Goal: Task Accomplishment & Management: Use online tool/utility

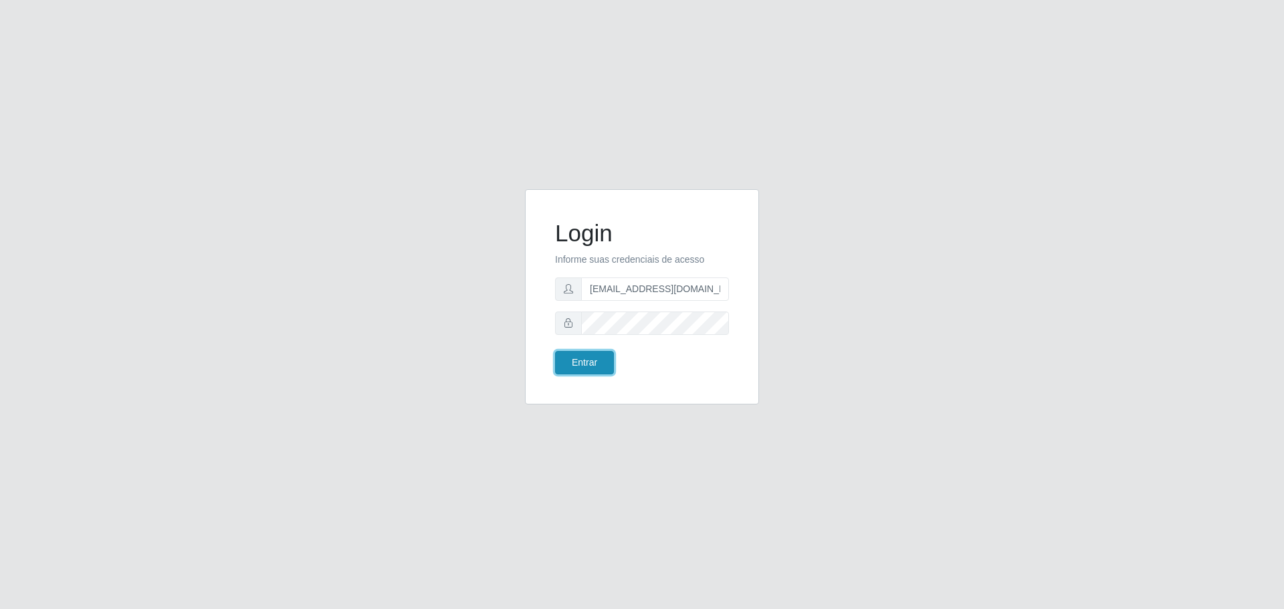
click at [570, 363] on button "Entrar" at bounding box center [584, 362] width 59 height 23
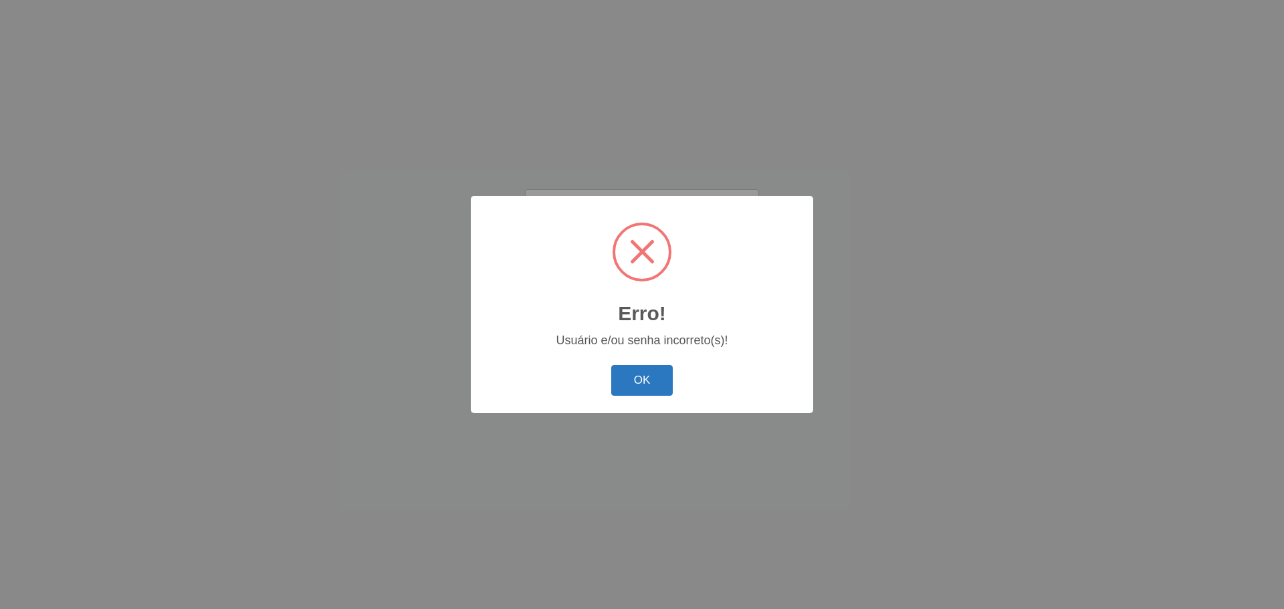
click at [641, 373] on button "OK" at bounding box center [642, 380] width 62 height 31
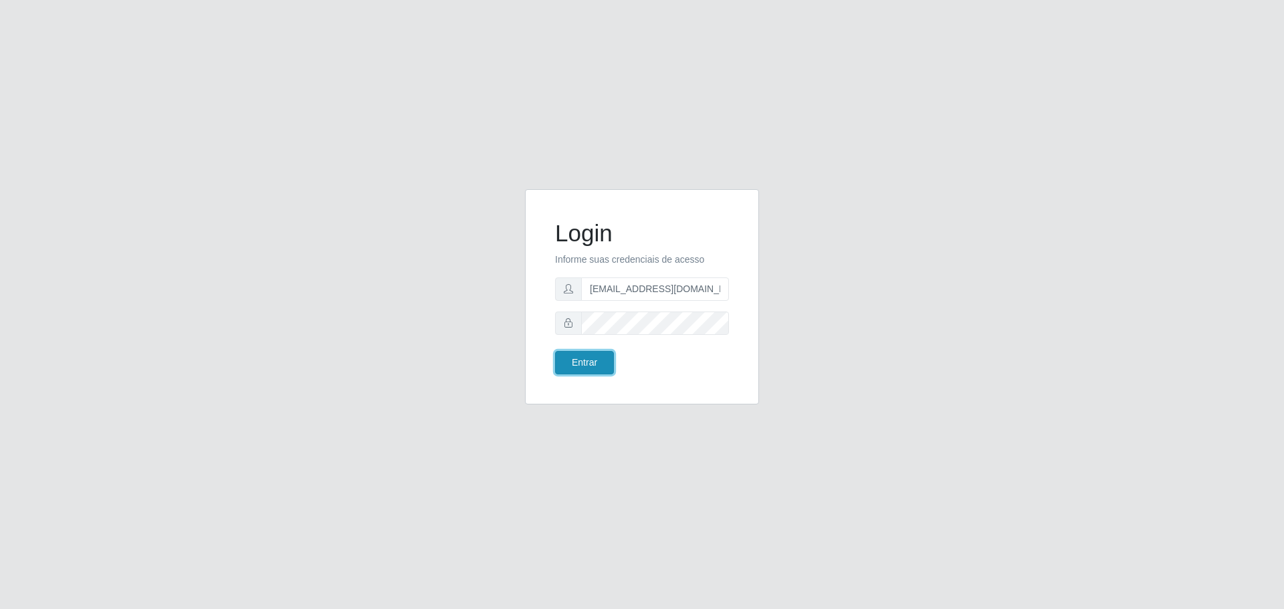
click at [601, 360] on button "Entrar" at bounding box center [584, 362] width 59 height 23
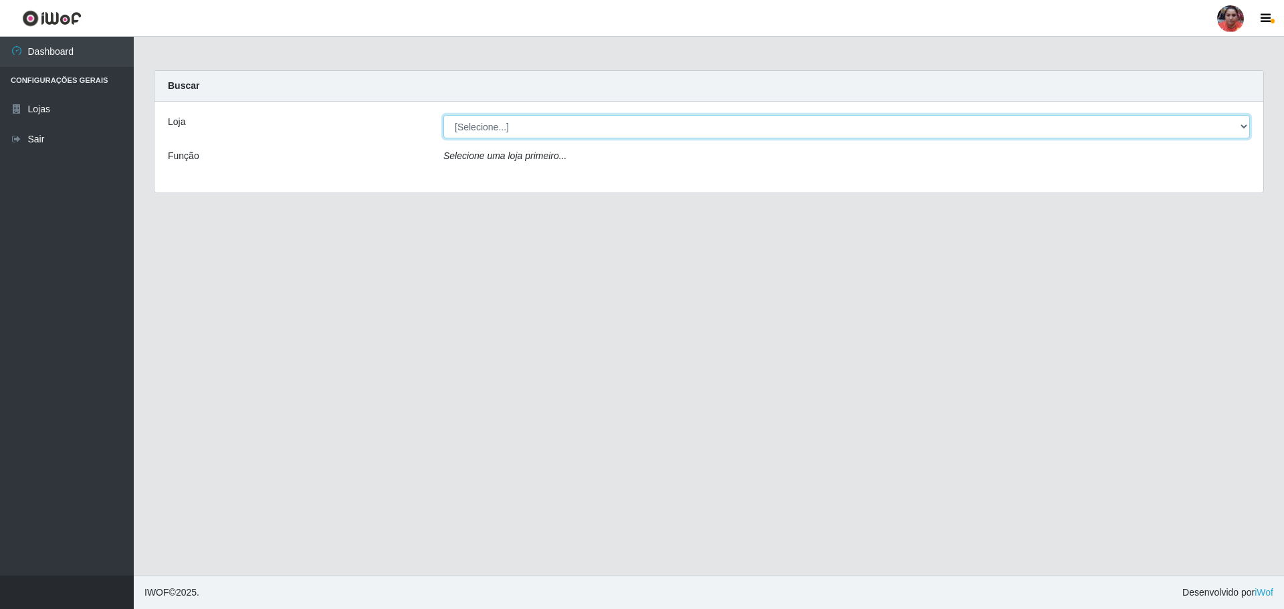
click at [1241, 126] on select "[Selecione...] Mar Vermelho - Loja 05" at bounding box center [846, 126] width 806 height 23
select select "252"
click at [443, 115] on select "[Selecione...] Mar Vermelho - Loja 05" at bounding box center [846, 126] width 806 height 23
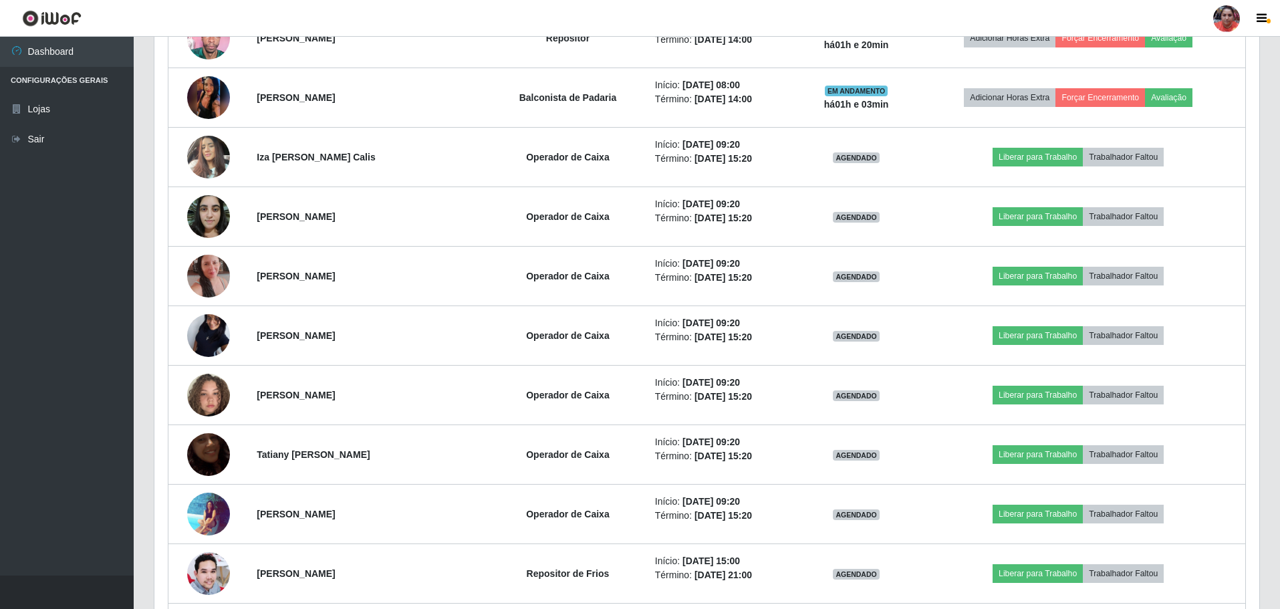
scroll to position [1004, 0]
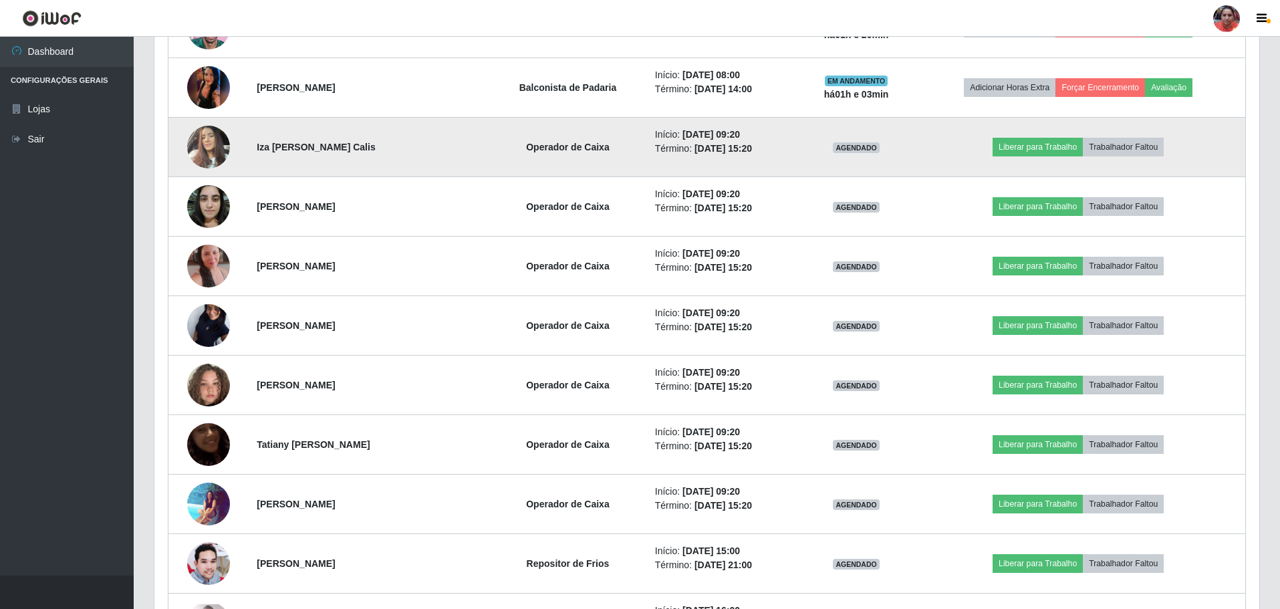
click at [215, 150] on img at bounding box center [208, 146] width 43 height 57
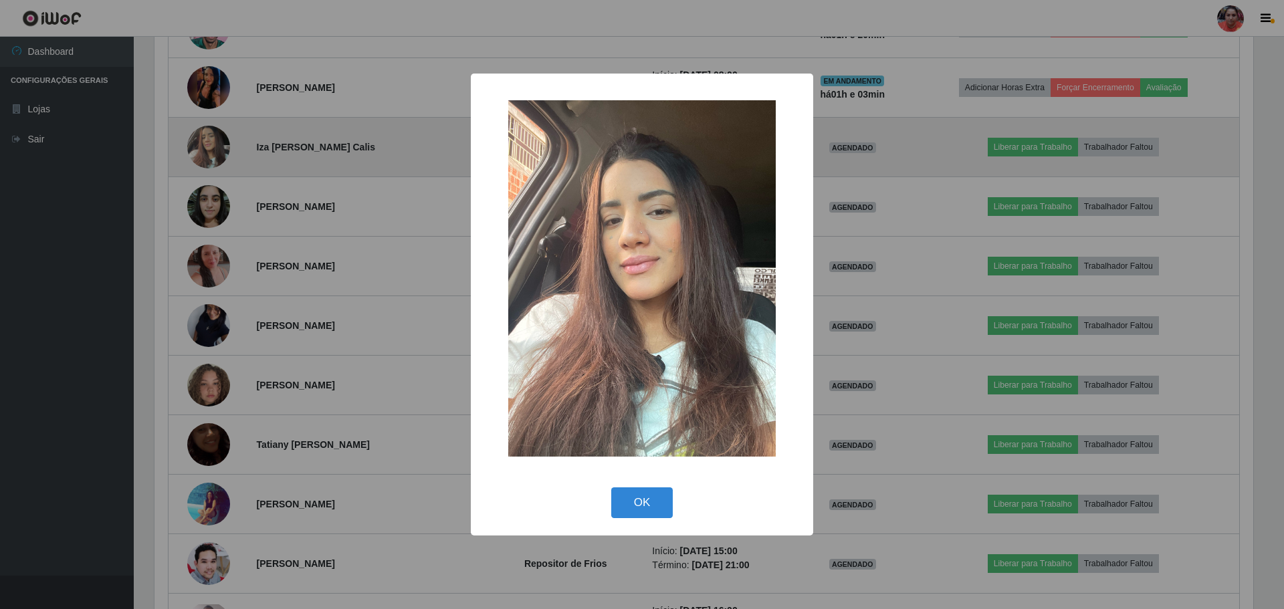
click at [215, 150] on div "× OK Cancel" at bounding box center [642, 304] width 1284 height 609
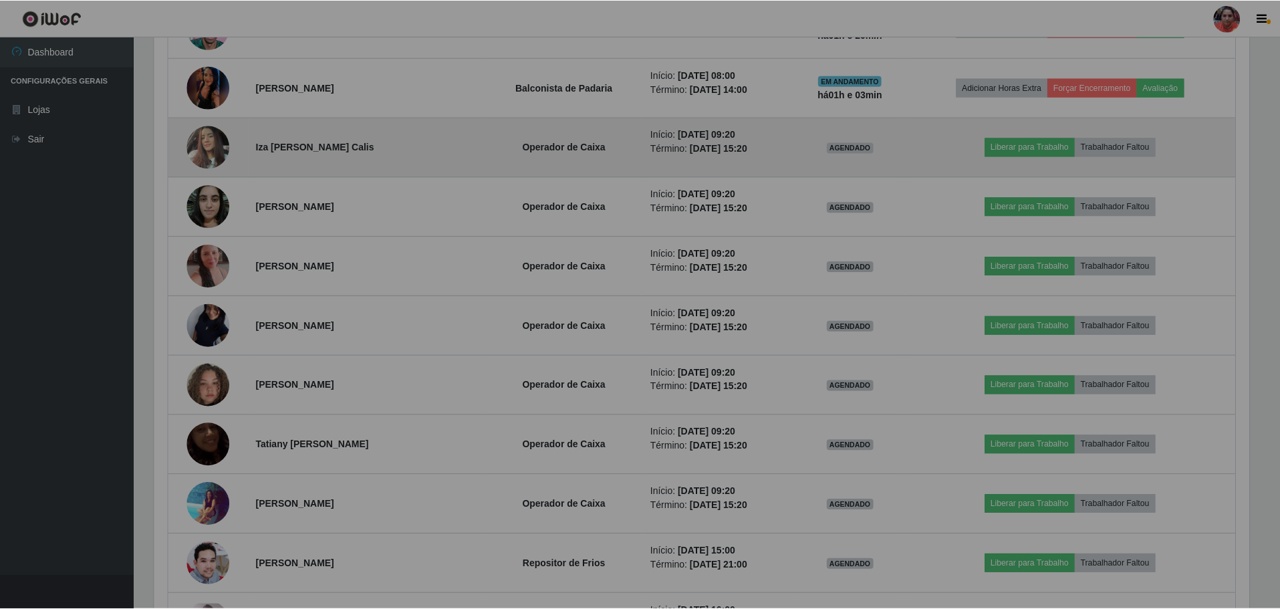
scroll to position [277, 1105]
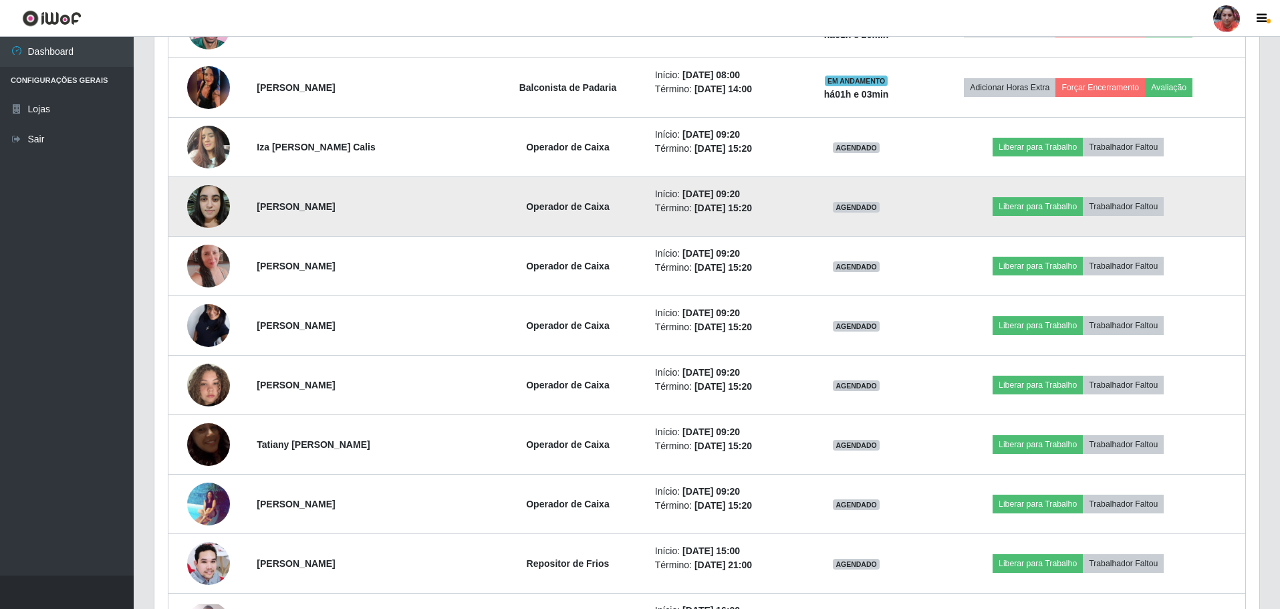
click at [199, 198] on img at bounding box center [208, 206] width 43 height 57
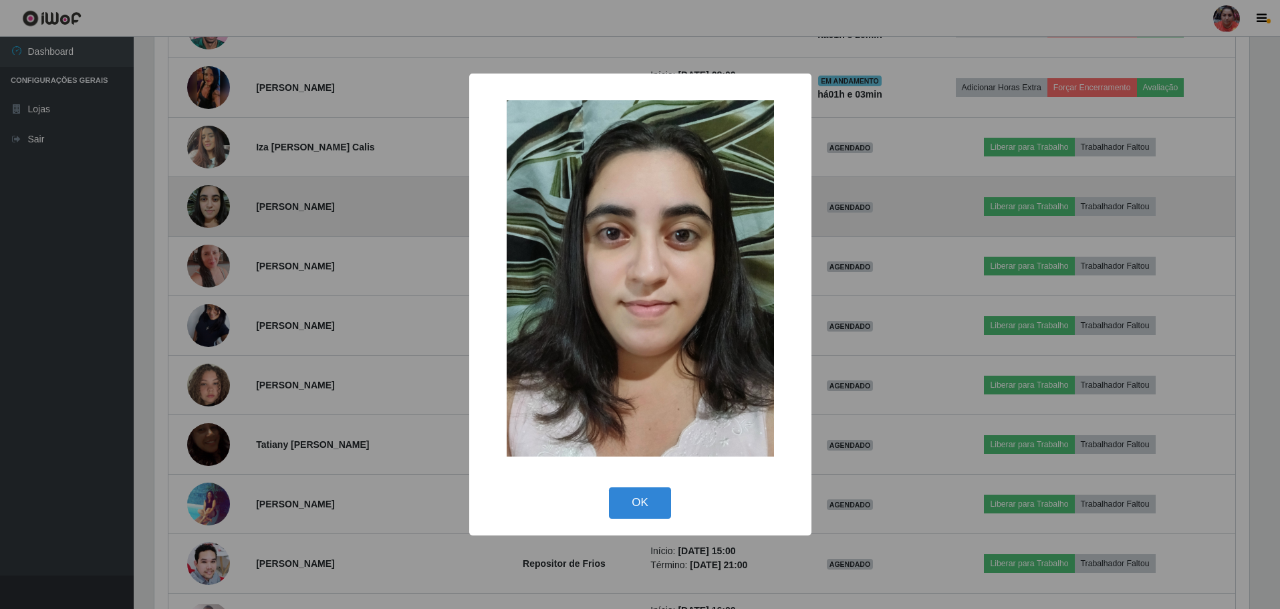
scroll to position [277, 1099]
click at [199, 198] on div "× OK Cancel" at bounding box center [642, 304] width 1284 height 609
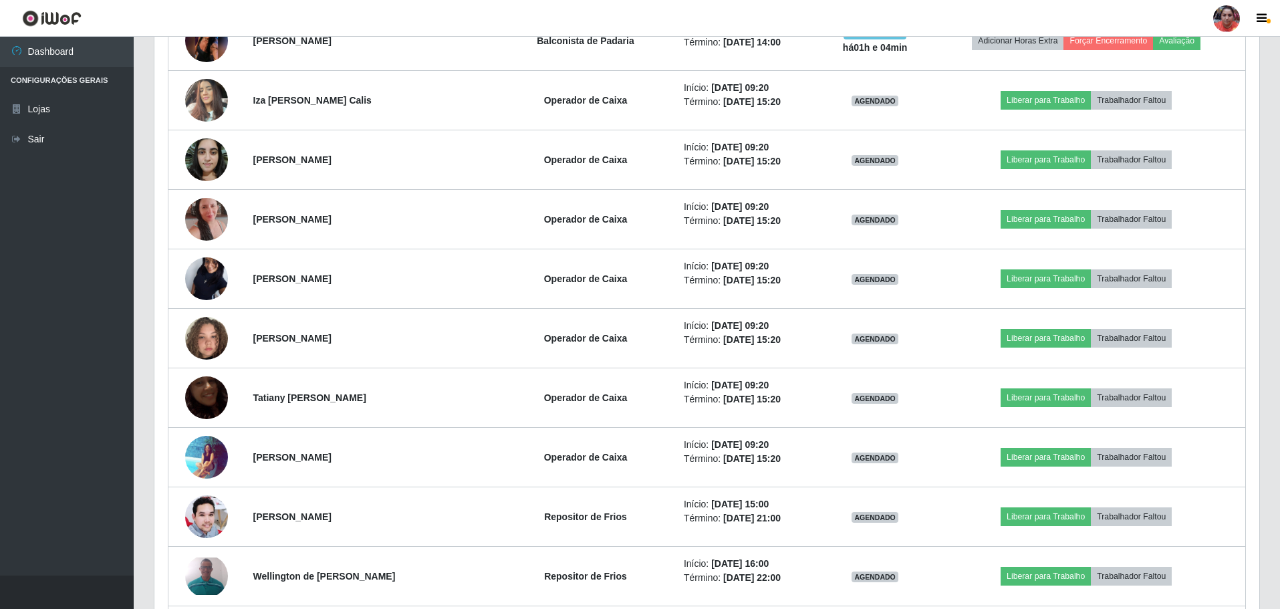
scroll to position [1070, 0]
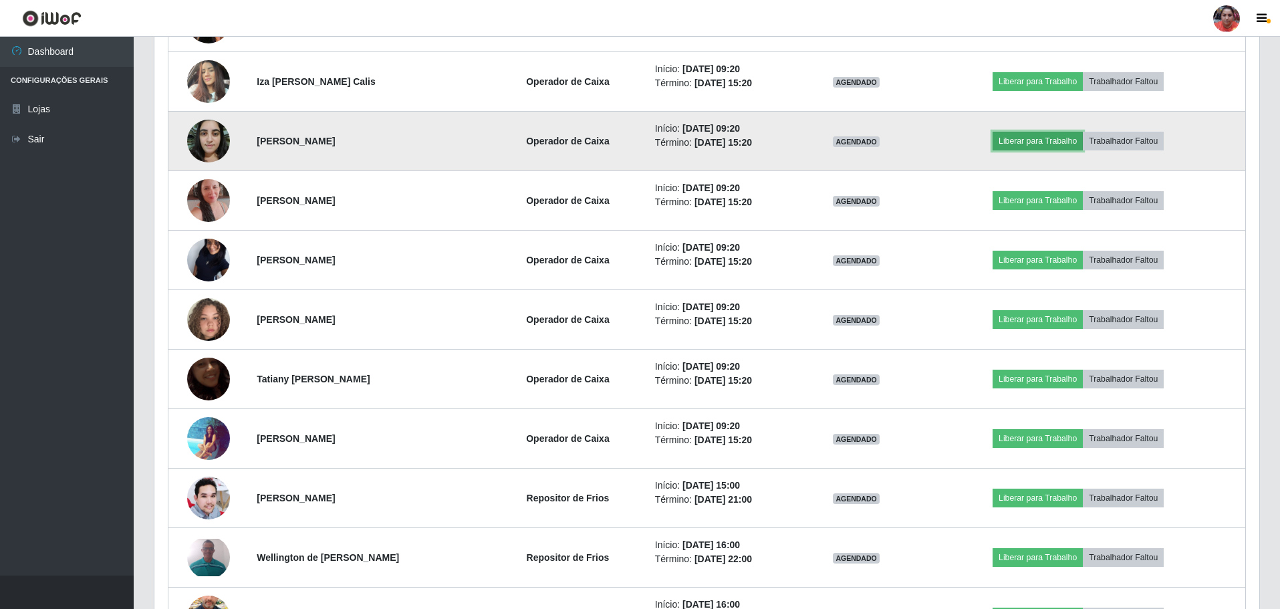
click at [1065, 143] on button "Liberar para Trabalho" at bounding box center [1038, 141] width 90 height 19
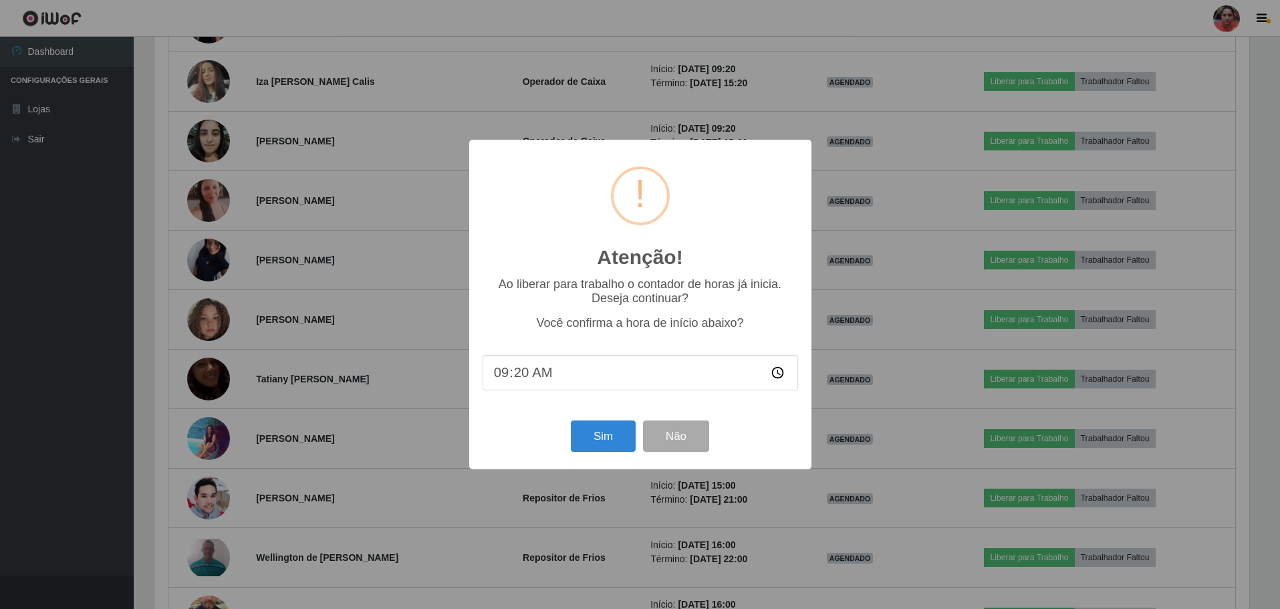
scroll to position [277, 1099]
click at [614, 434] on button "Sim" at bounding box center [604, 436] width 65 height 31
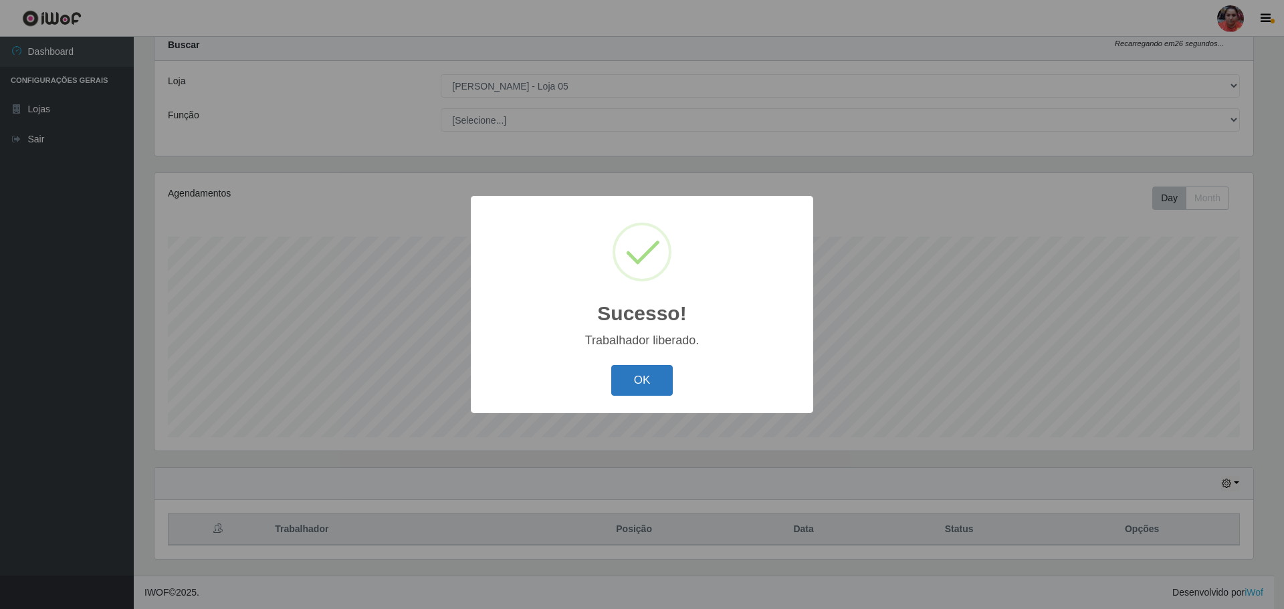
click at [627, 381] on button "OK" at bounding box center [642, 380] width 62 height 31
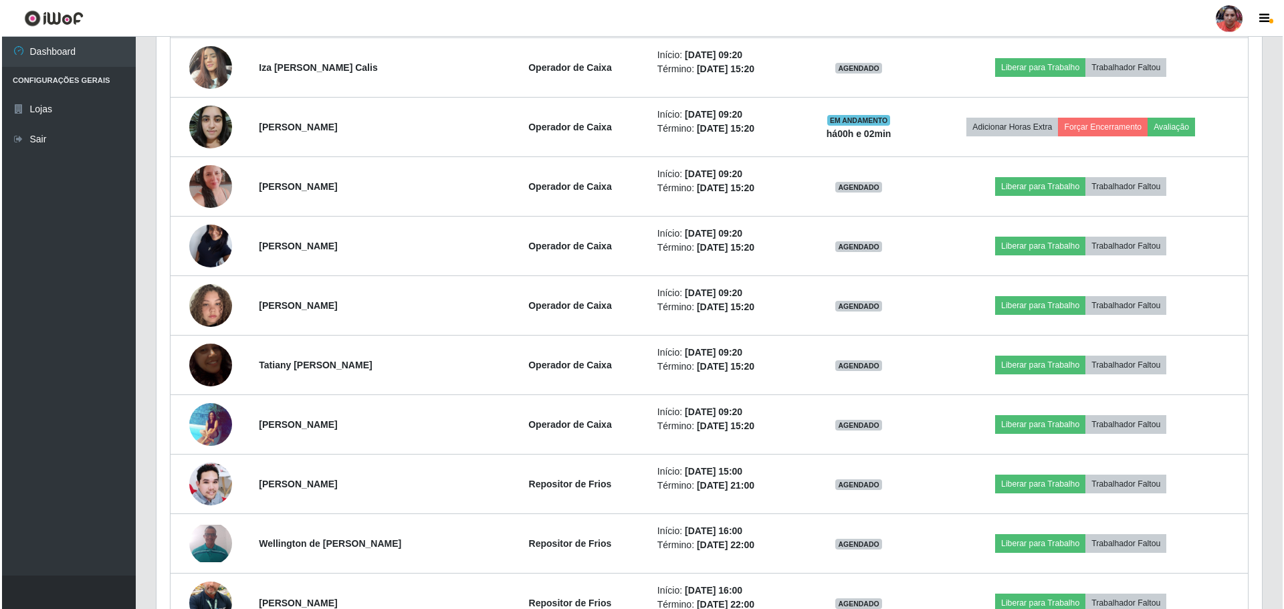
scroll to position [1103, 0]
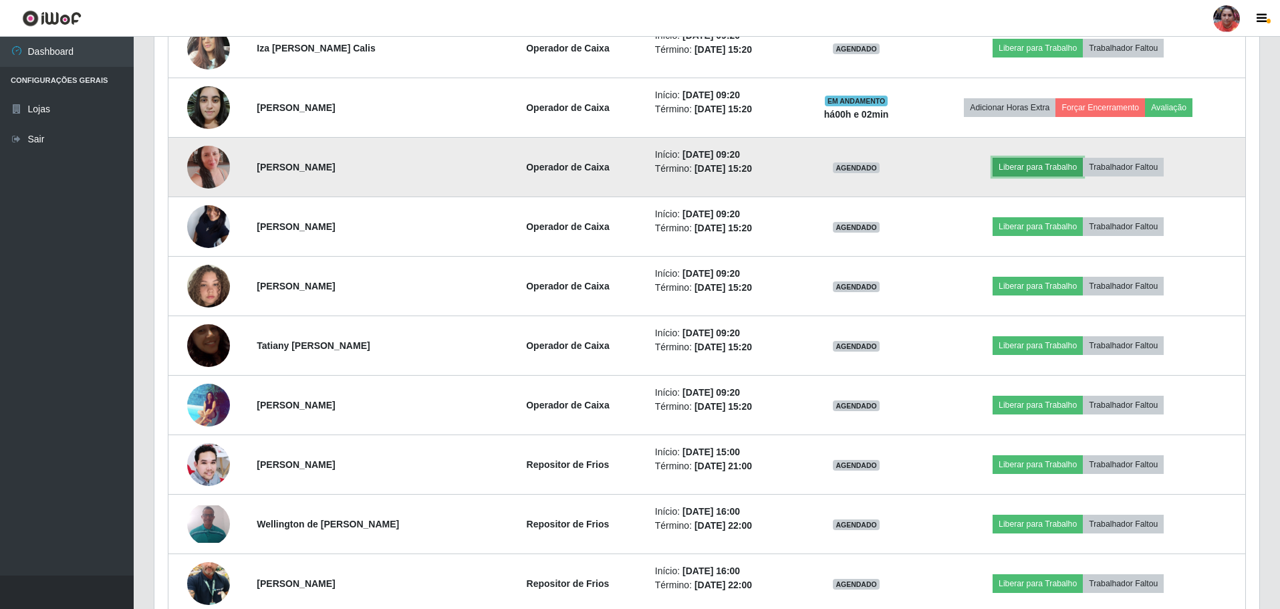
click at [1042, 168] on button "Liberar para Trabalho" at bounding box center [1038, 167] width 90 height 19
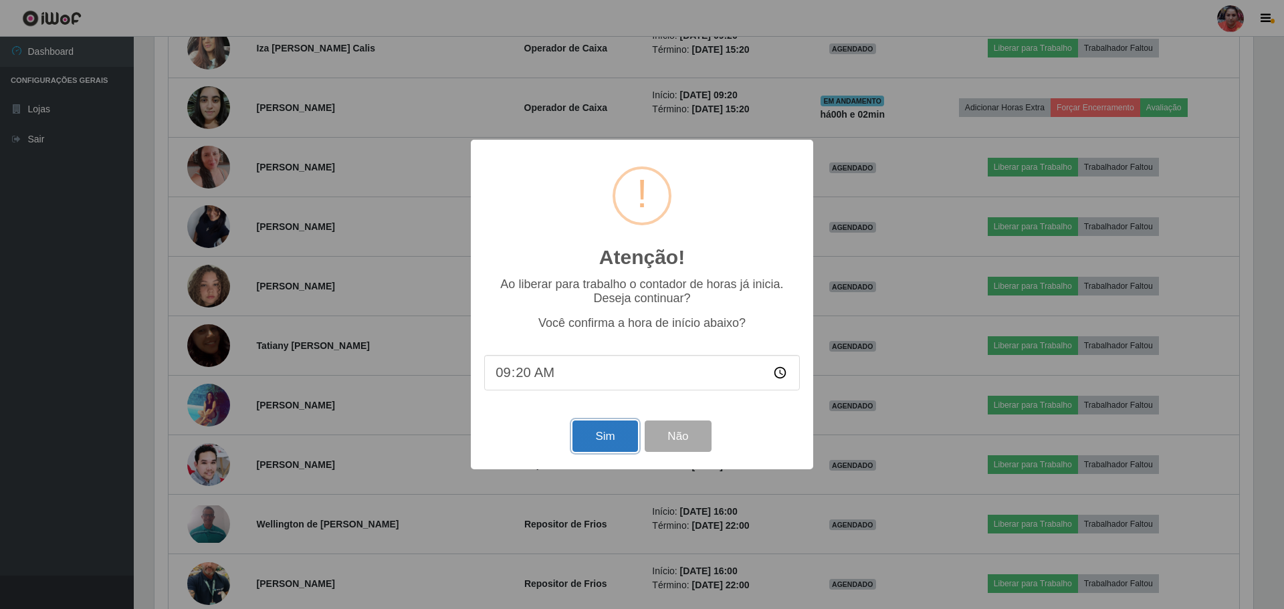
click at [618, 436] on button "Sim" at bounding box center [604, 436] width 65 height 31
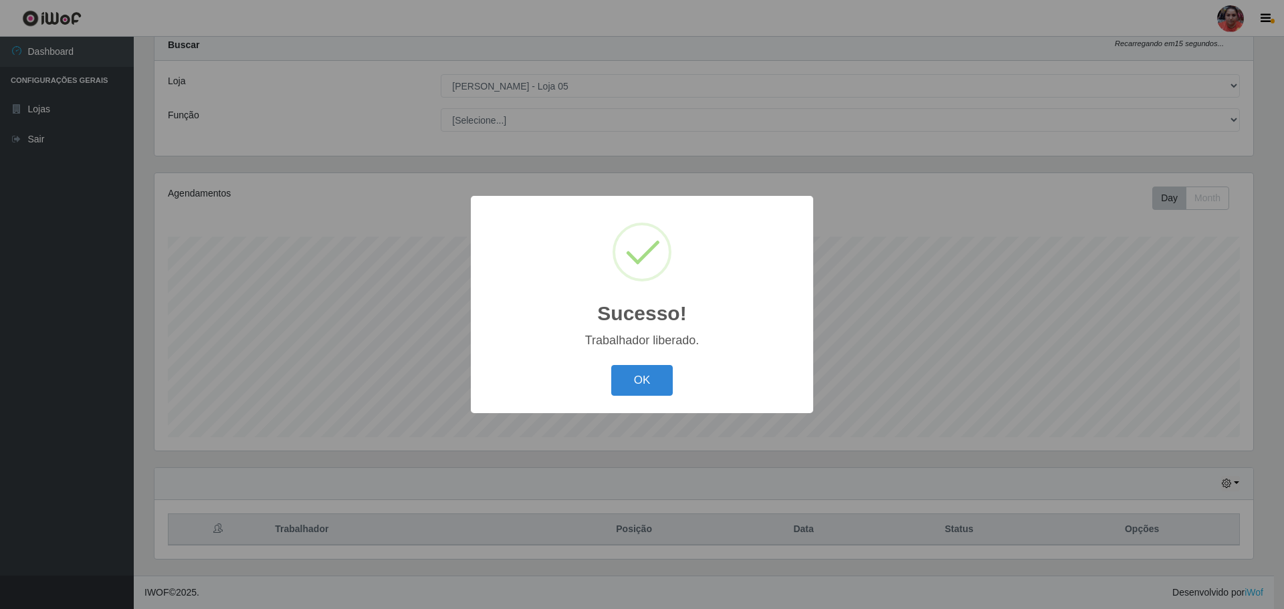
drag, startPoint x: 651, startPoint y: 374, endPoint x: 941, endPoint y: 315, distance: 295.6
click at [657, 373] on button "OK" at bounding box center [642, 380] width 62 height 31
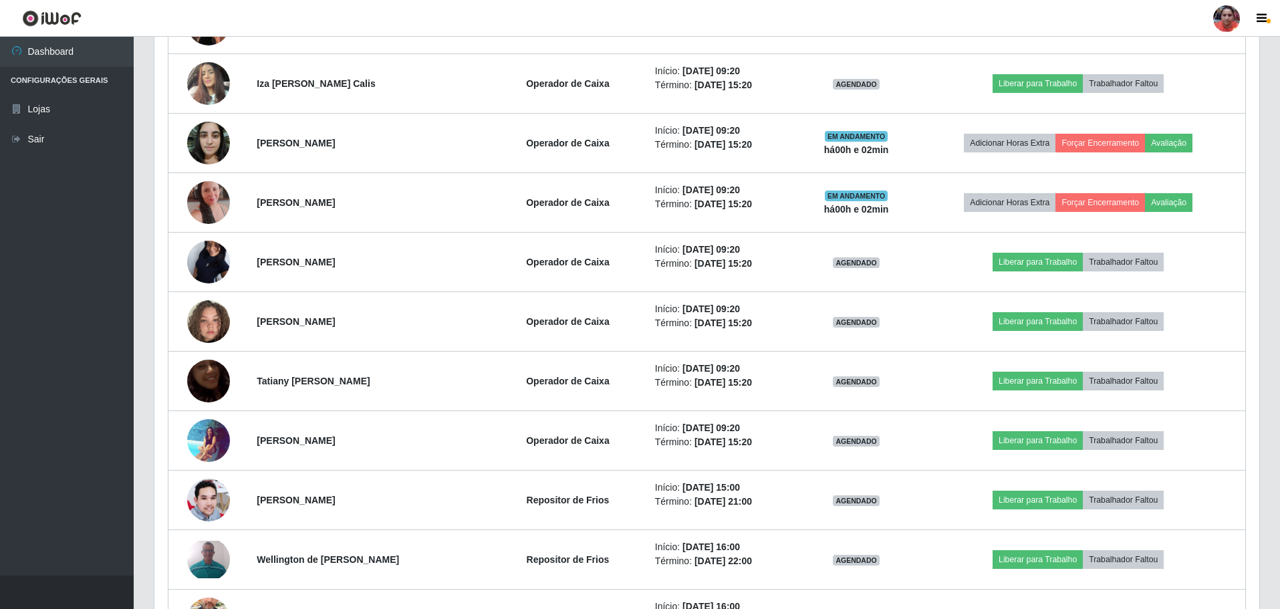
scroll to position [1071, 0]
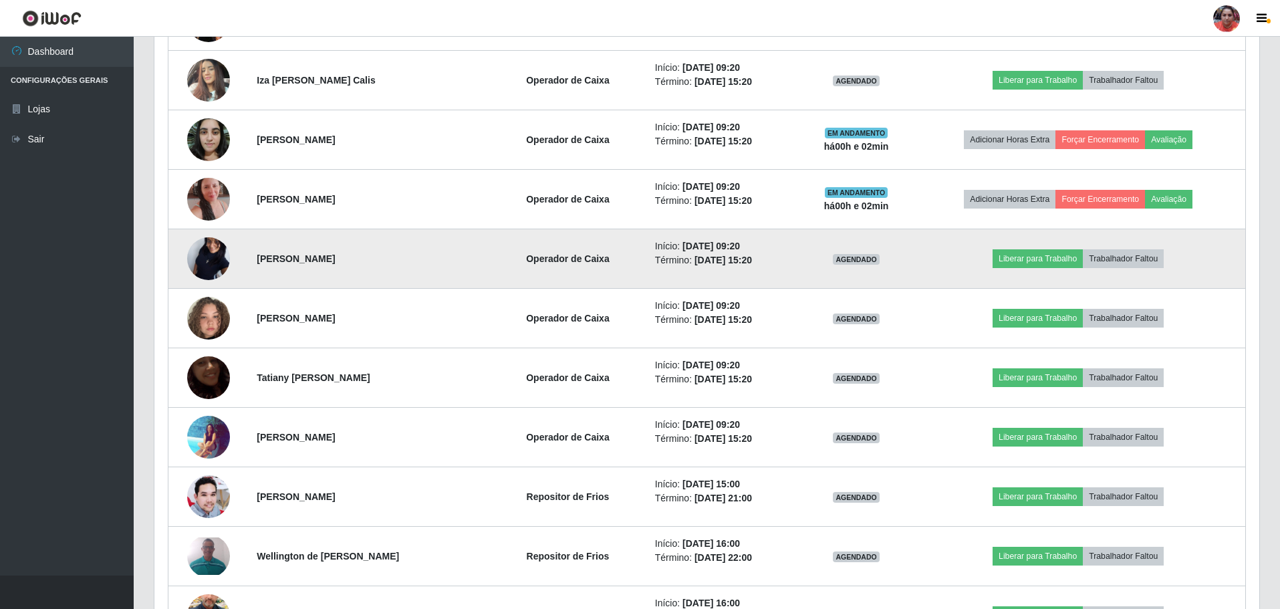
click at [218, 256] on img at bounding box center [208, 258] width 43 height 95
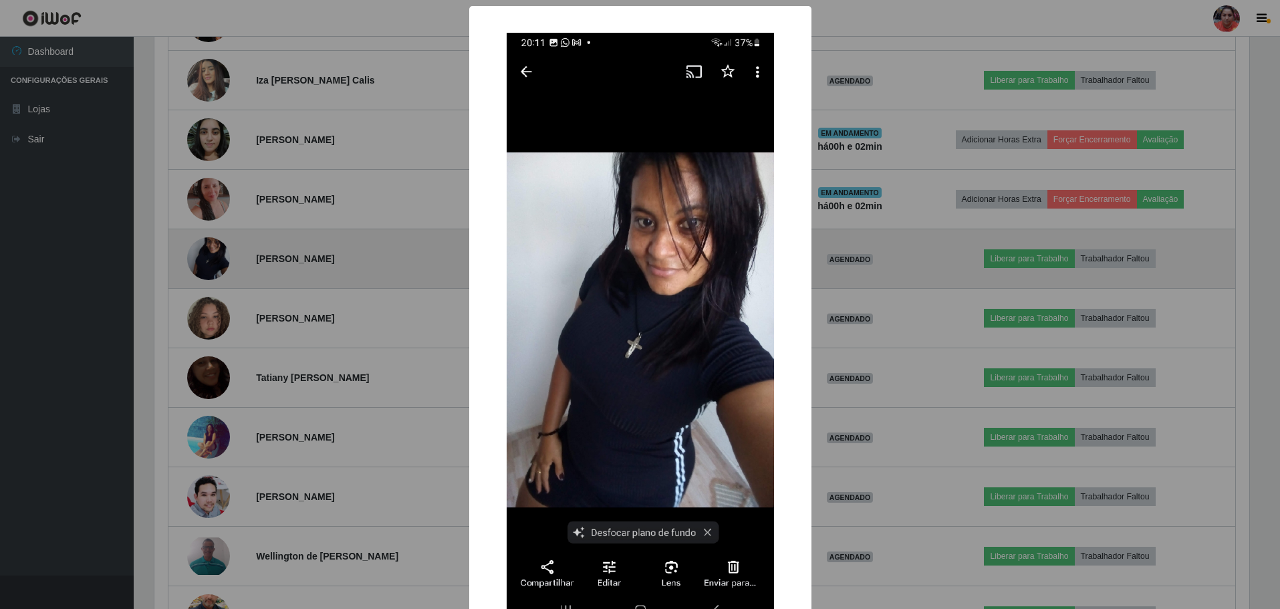
scroll to position [277, 1099]
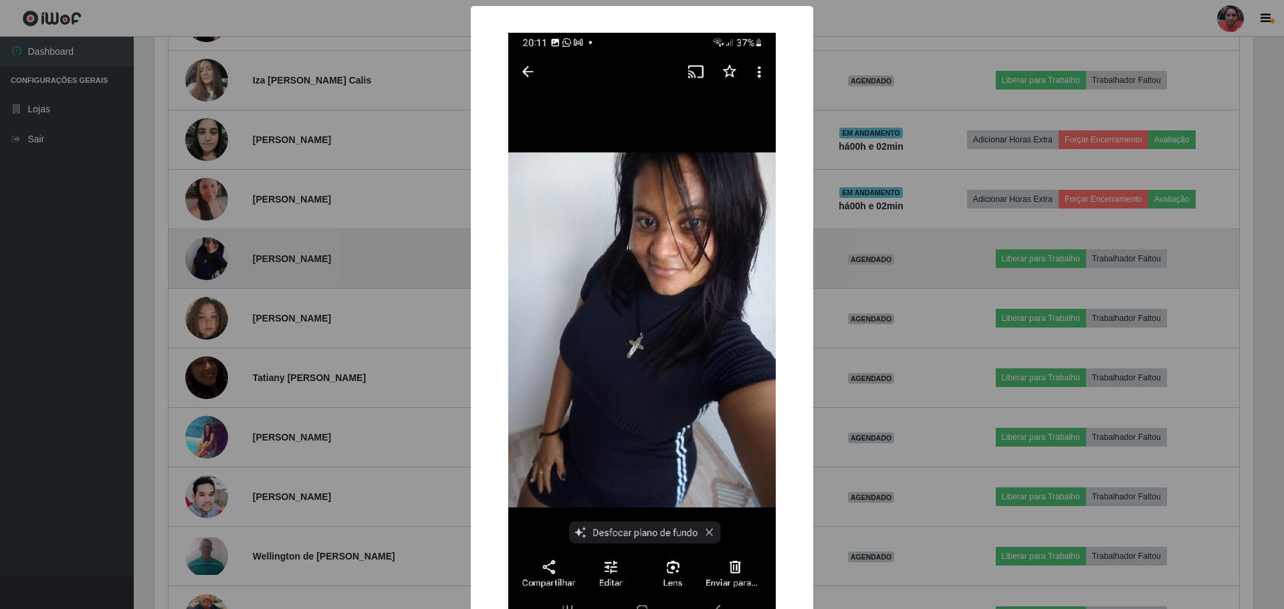
click at [218, 256] on div "× OK Cancel" at bounding box center [642, 304] width 1284 height 609
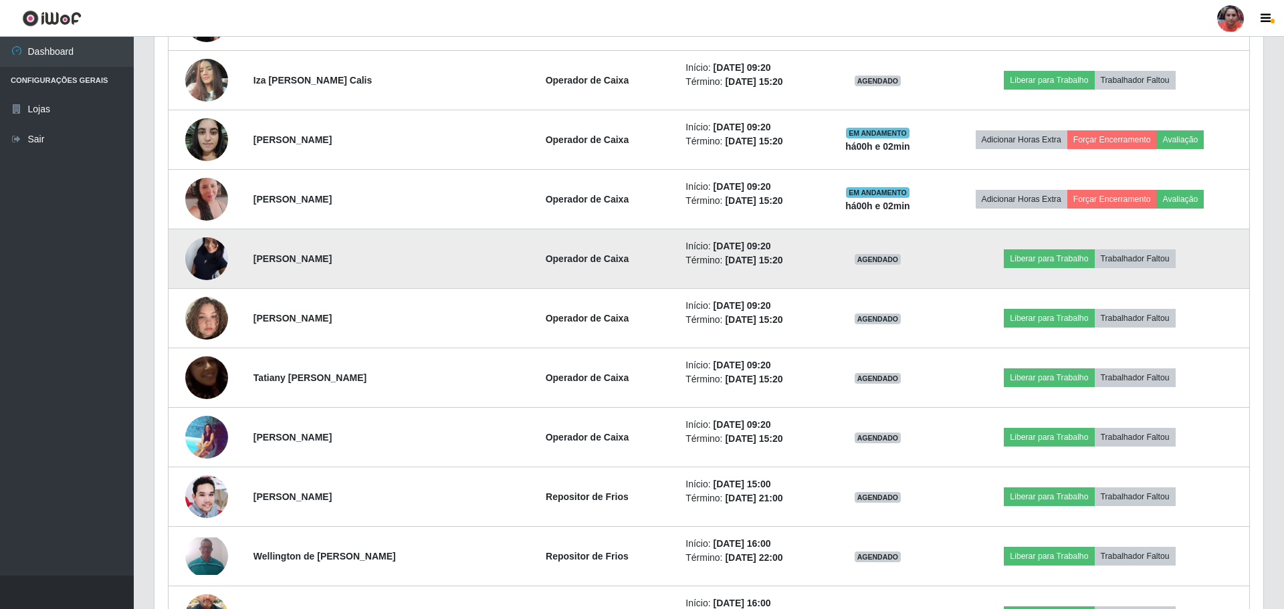
scroll to position [277, 1105]
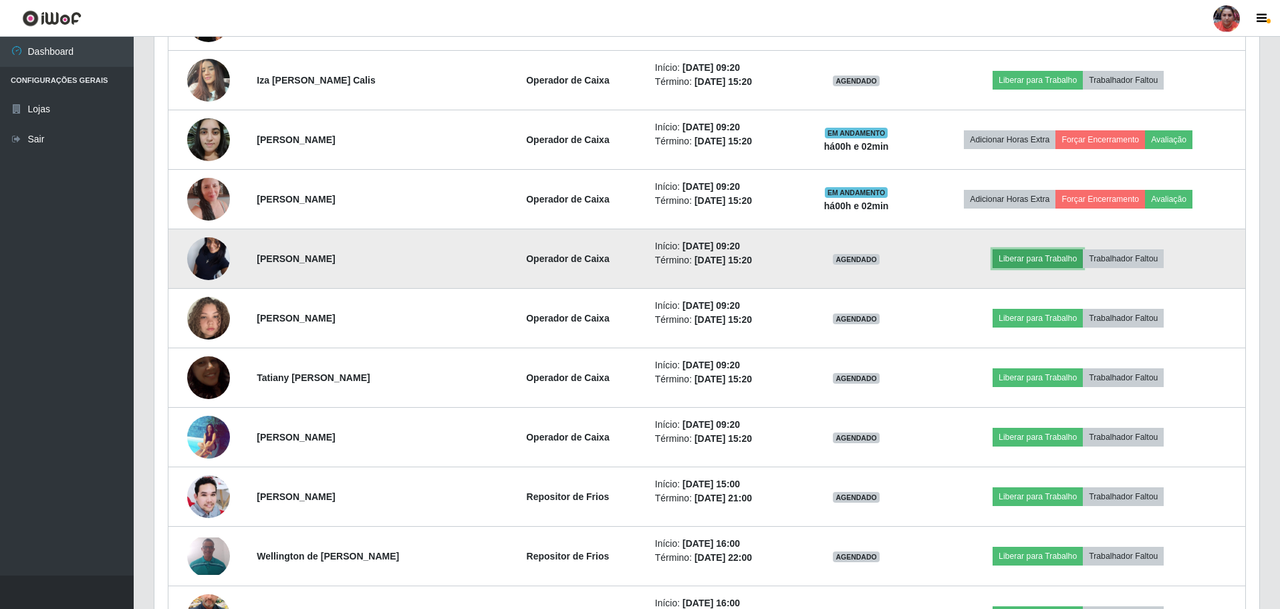
click at [1030, 262] on button "Liberar para Trabalho" at bounding box center [1038, 258] width 90 height 19
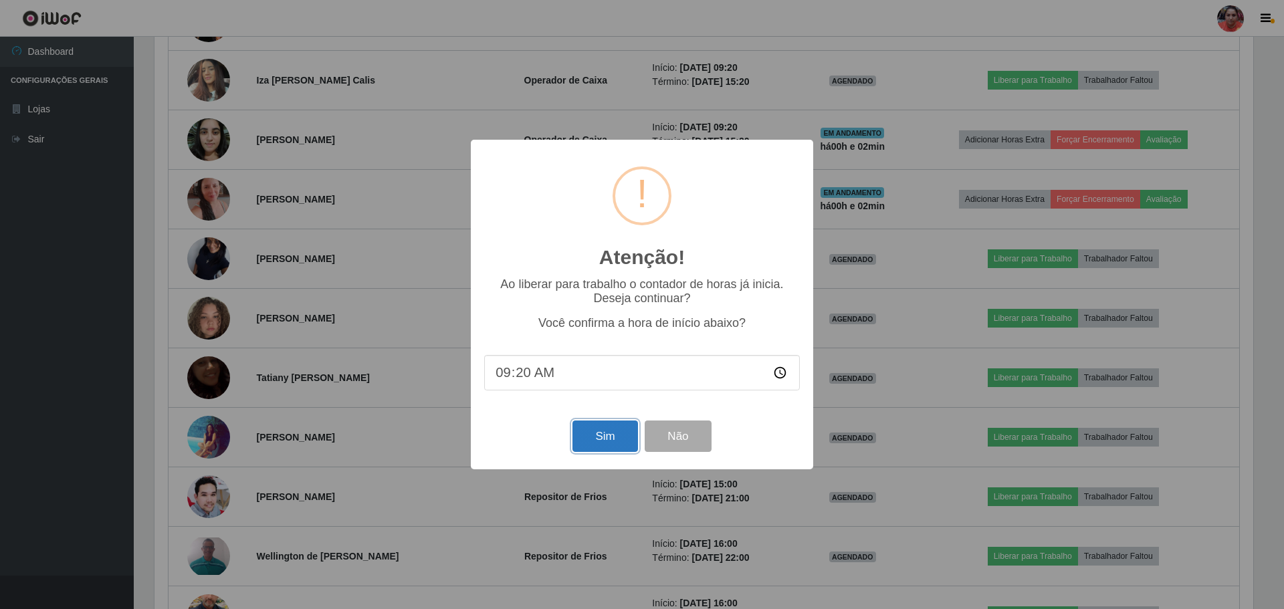
click at [616, 439] on button "Sim" at bounding box center [604, 436] width 65 height 31
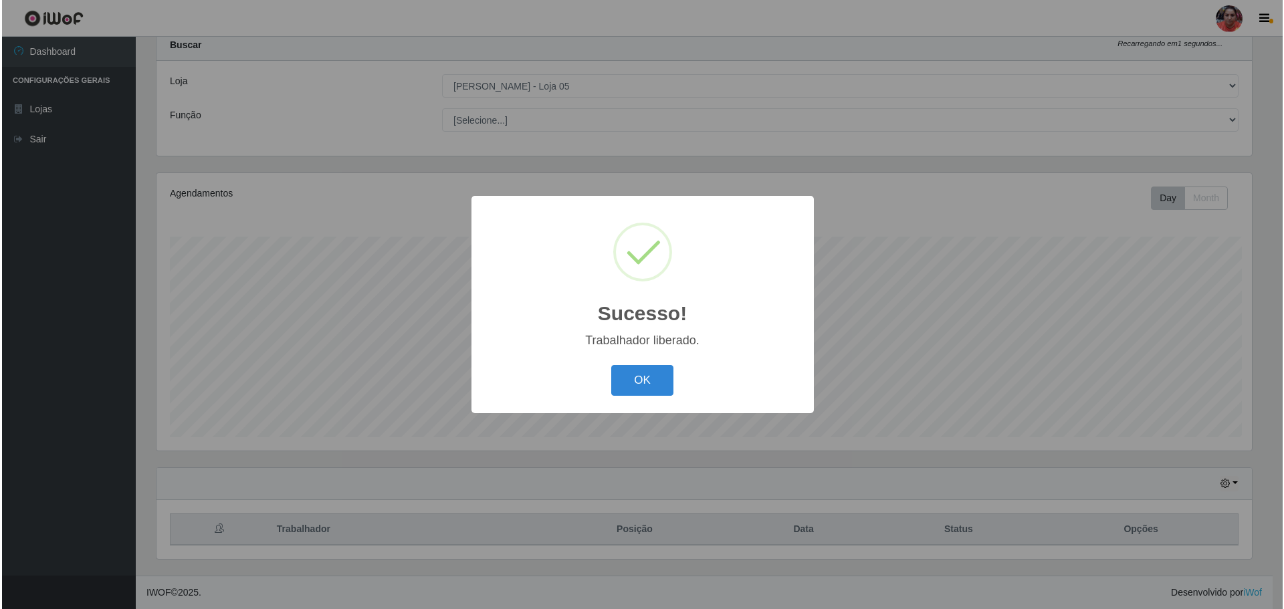
scroll to position [0, 0]
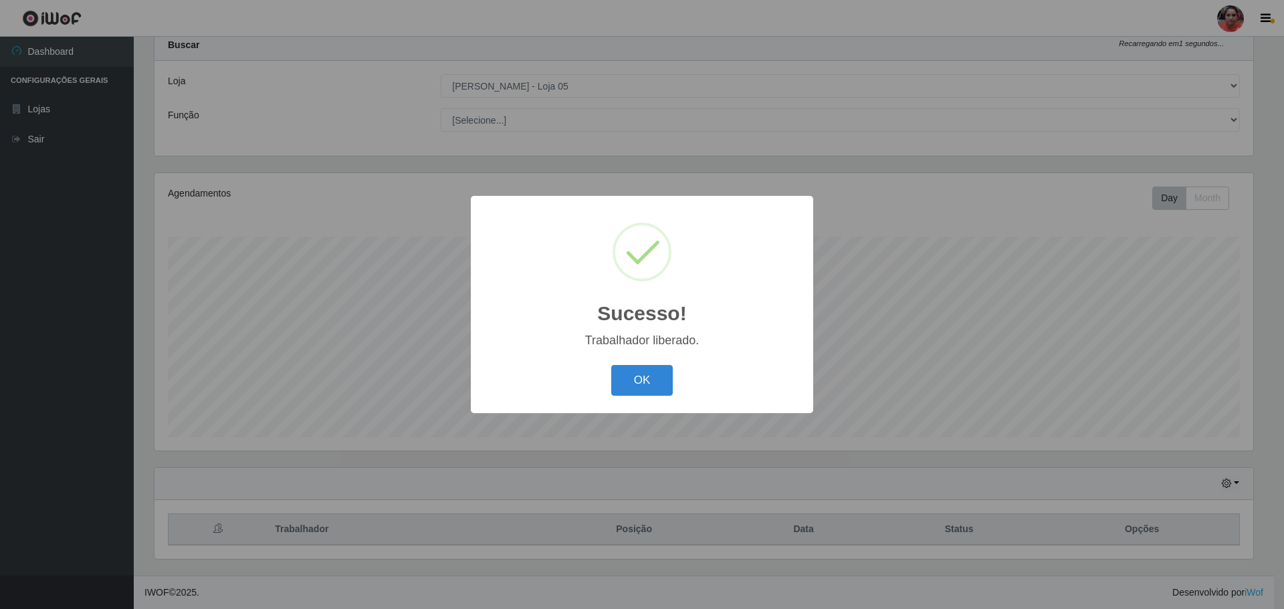
drag, startPoint x: 627, startPoint y: 388, endPoint x: 667, endPoint y: 355, distance: 51.8
click at [631, 385] on button "OK" at bounding box center [642, 380] width 62 height 31
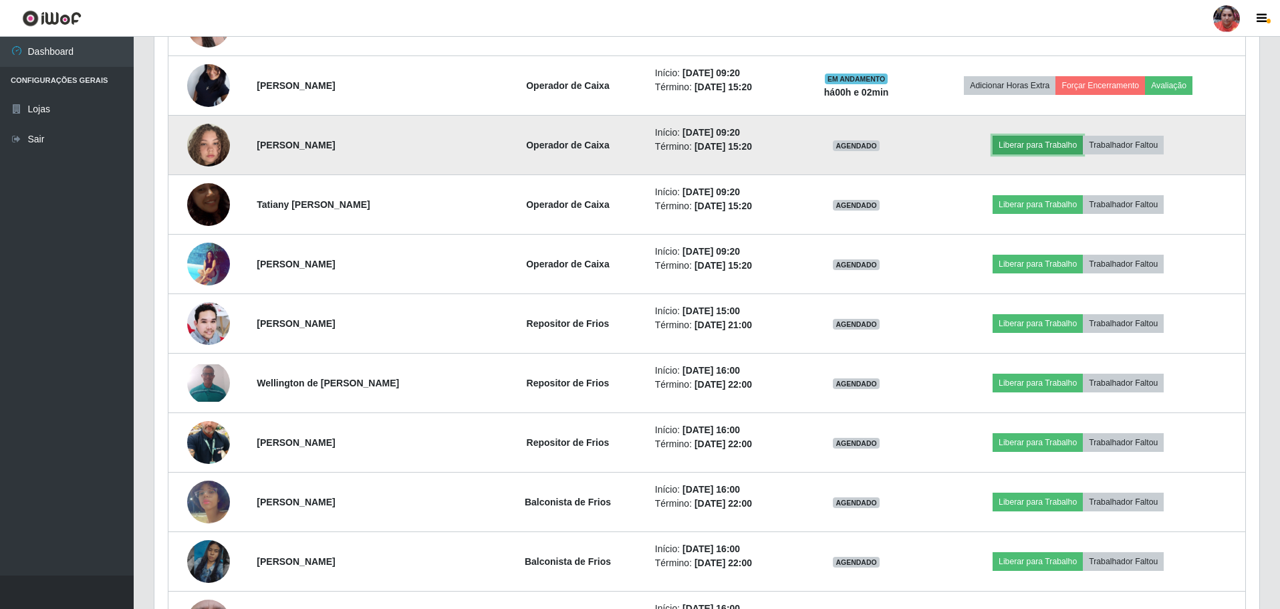
click at [1024, 144] on button "Liberar para Trabalho" at bounding box center [1038, 145] width 90 height 19
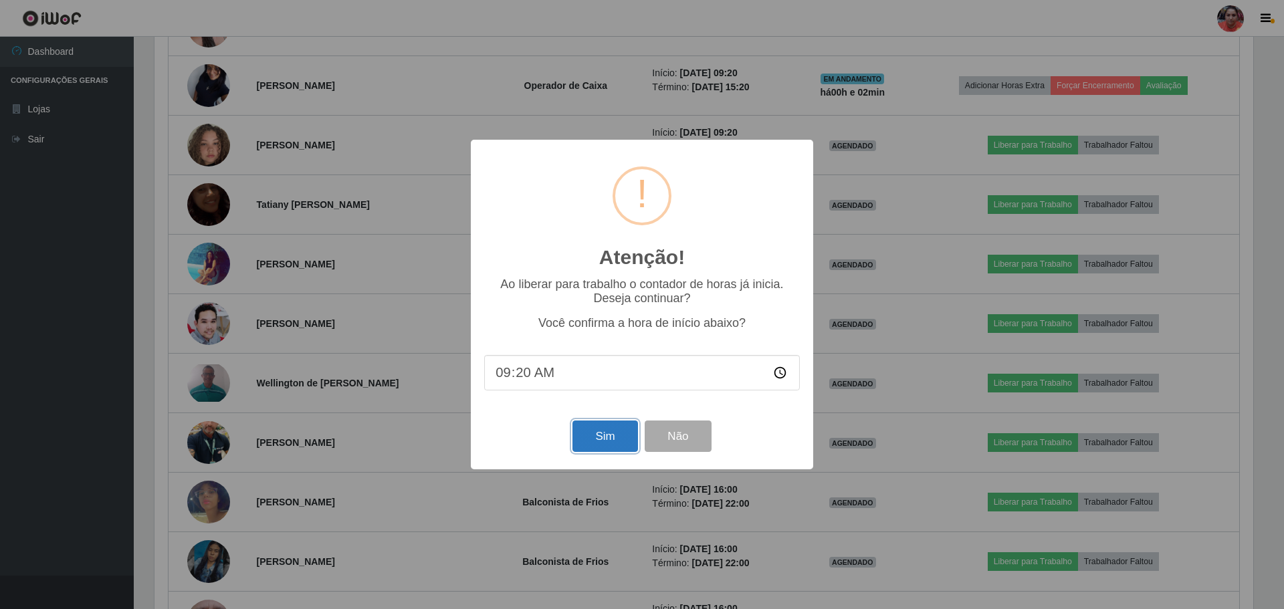
click at [584, 439] on button "Sim" at bounding box center [604, 436] width 65 height 31
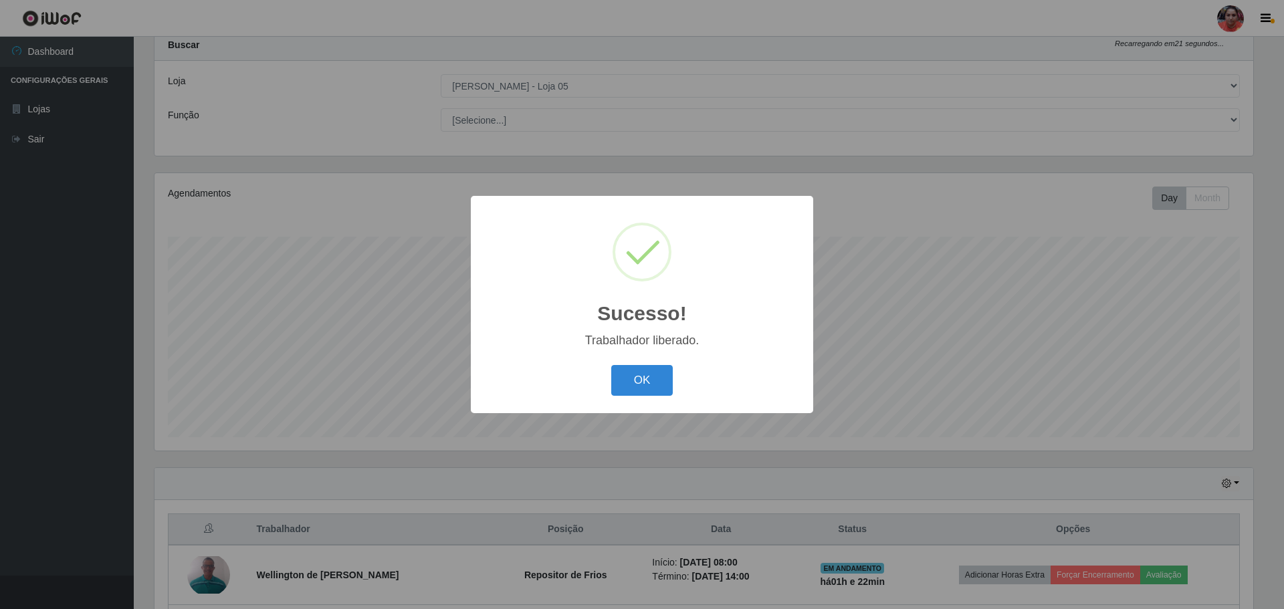
click at [619, 403] on div "Sucesso! × Trabalhador liberado. OK Cancel" at bounding box center [642, 304] width 342 height 217
click at [625, 380] on button "OK" at bounding box center [642, 380] width 62 height 31
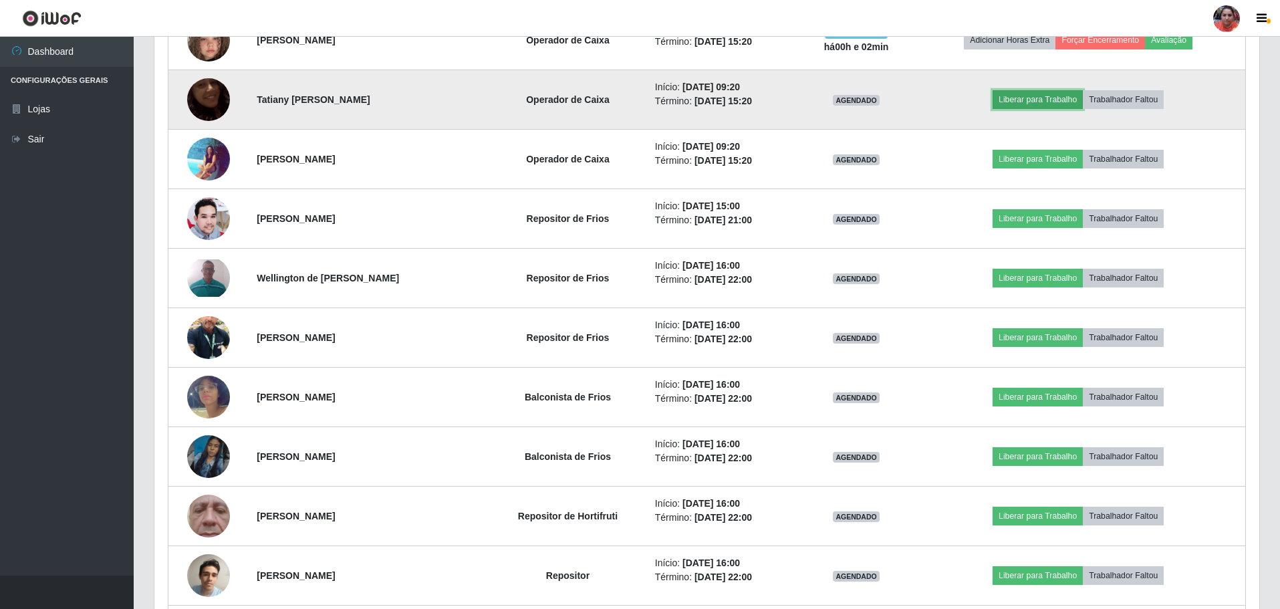
click at [1024, 99] on button "Liberar para Trabalho" at bounding box center [1038, 99] width 90 height 19
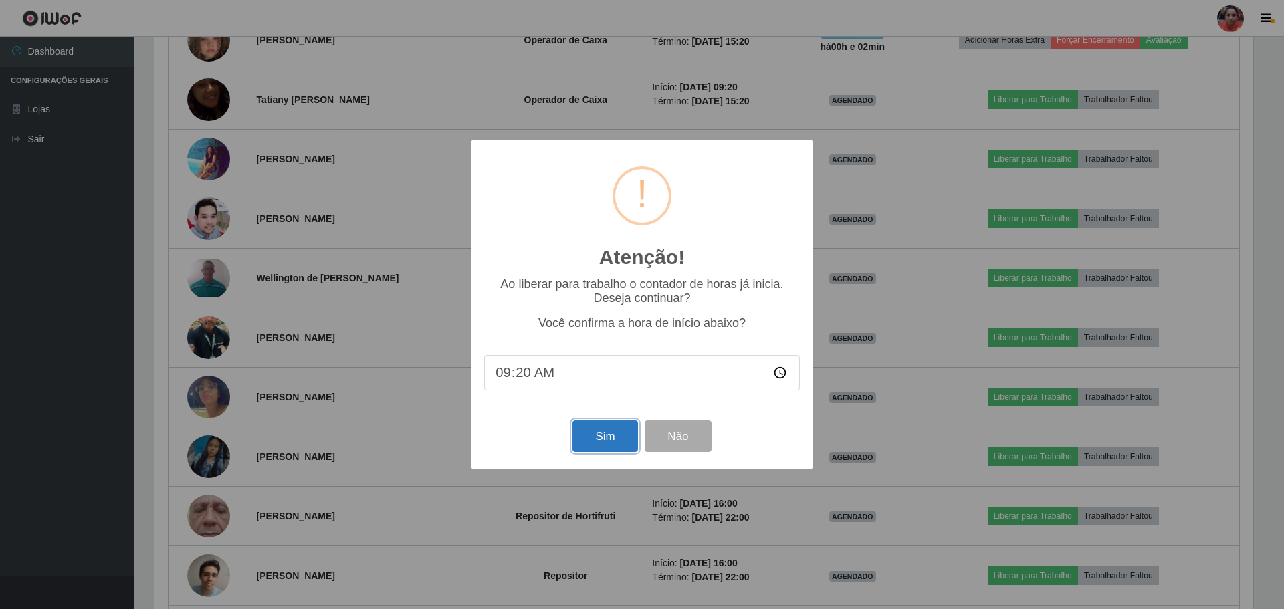
click at [618, 446] on button "Sim" at bounding box center [604, 436] width 65 height 31
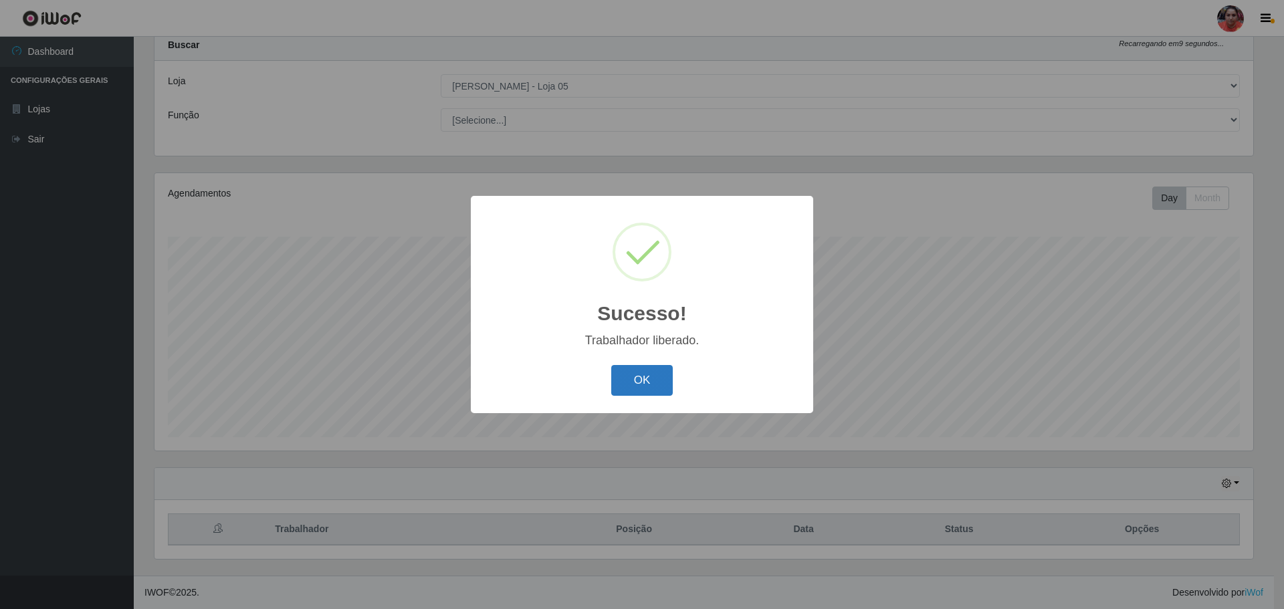
drag, startPoint x: 637, startPoint y: 382, endPoint x: 862, endPoint y: 265, distance: 253.3
click at [638, 382] on button "OK" at bounding box center [642, 380] width 62 height 31
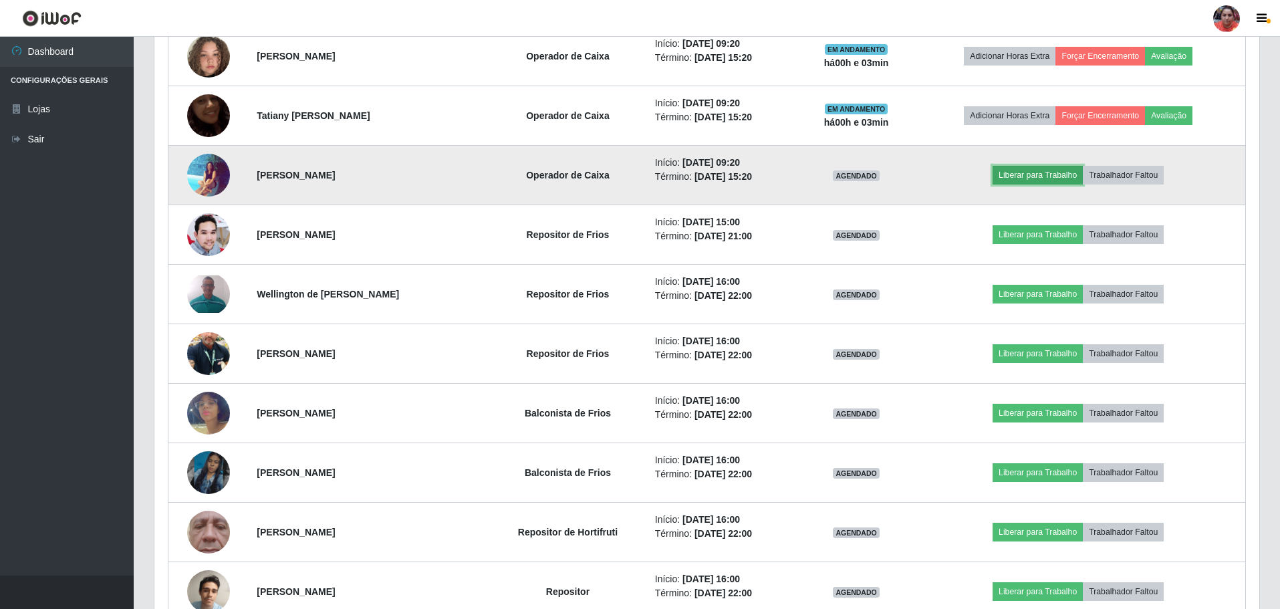
click at [1046, 168] on button "Liberar para Trabalho" at bounding box center [1038, 175] width 90 height 19
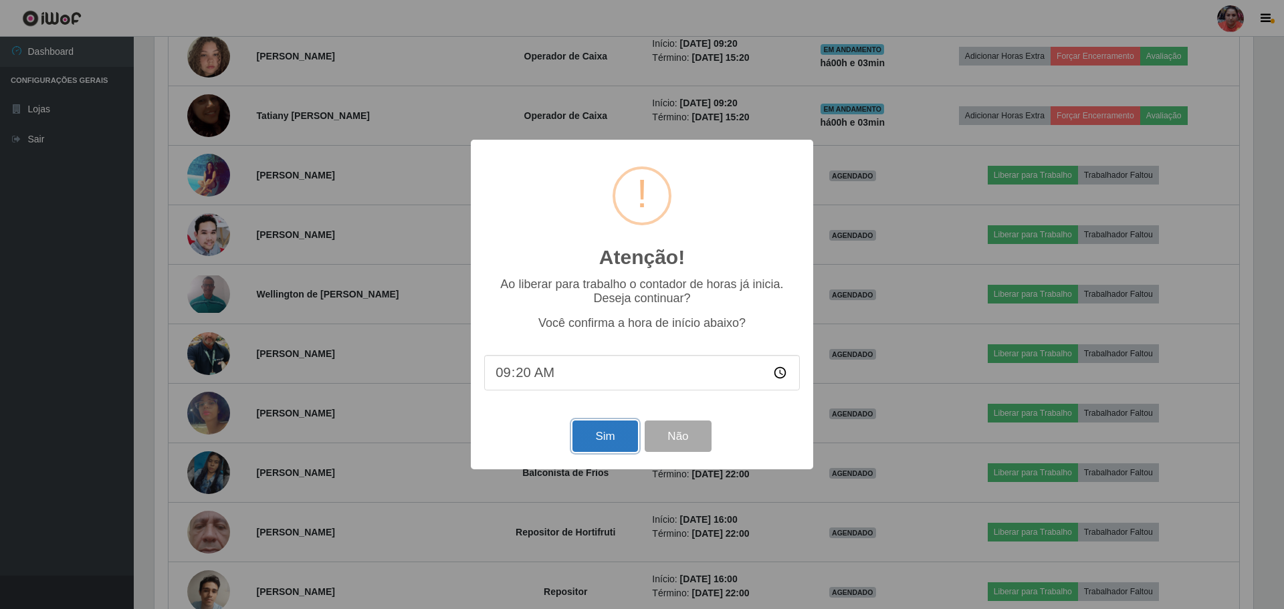
click at [610, 435] on button "Sim" at bounding box center [604, 436] width 65 height 31
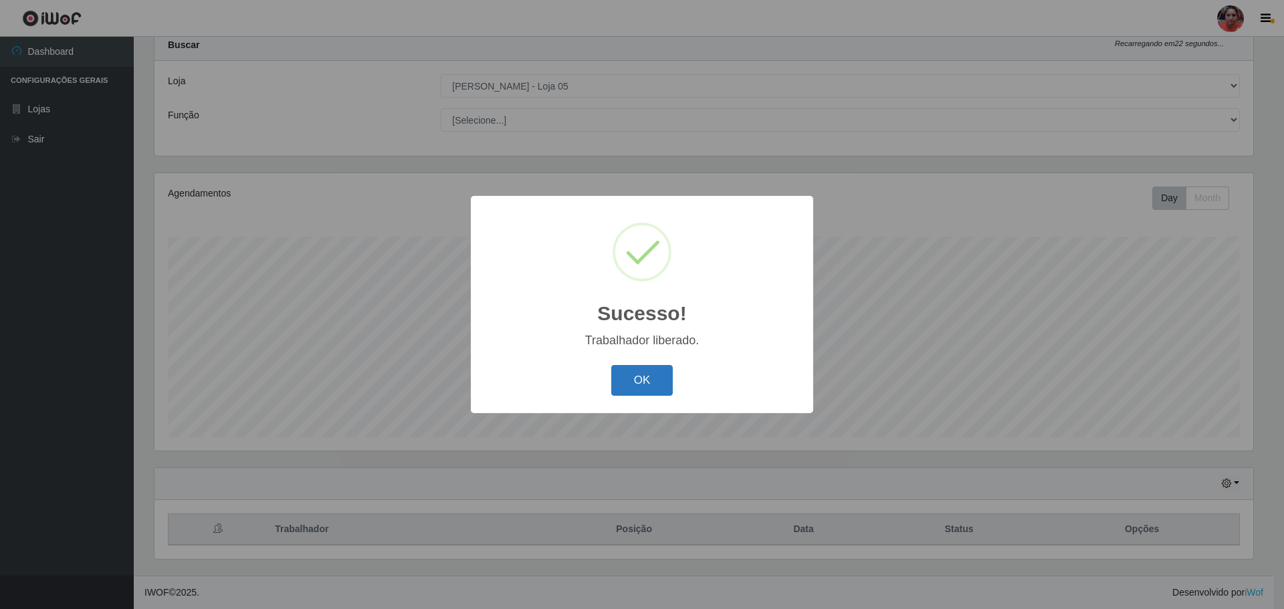
click at [628, 388] on button "OK" at bounding box center [642, 380] width 62 height 31
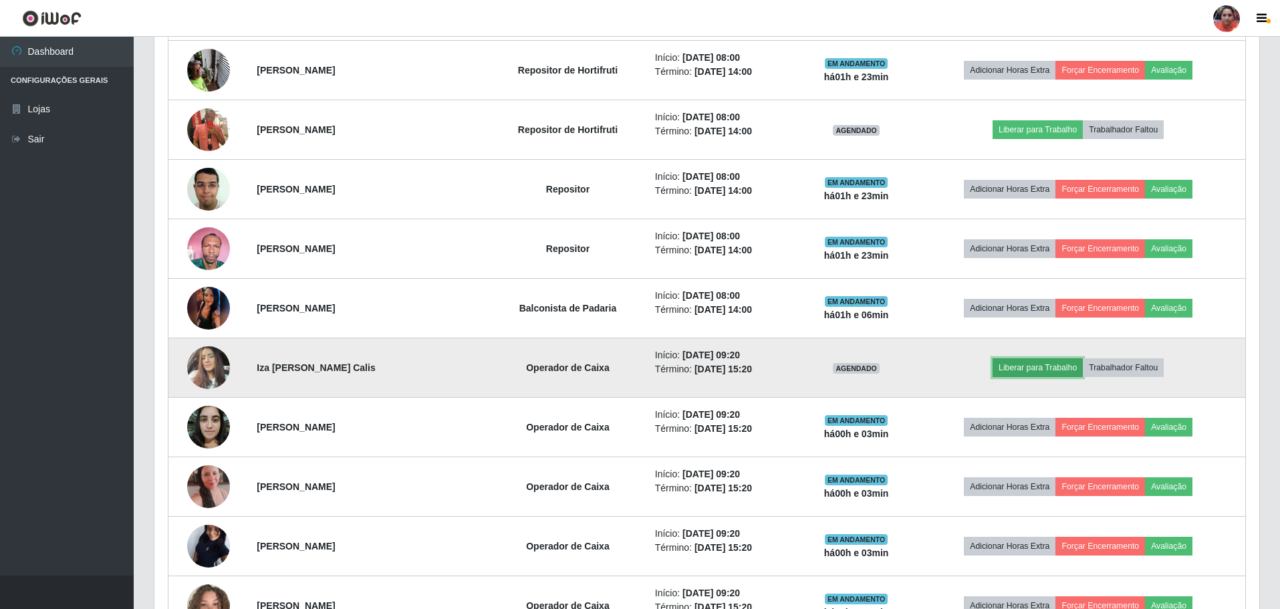
click at [1079, 365] on button "Liberar para Trabalho" at bounding box center [1038, 367] width 90 height 19
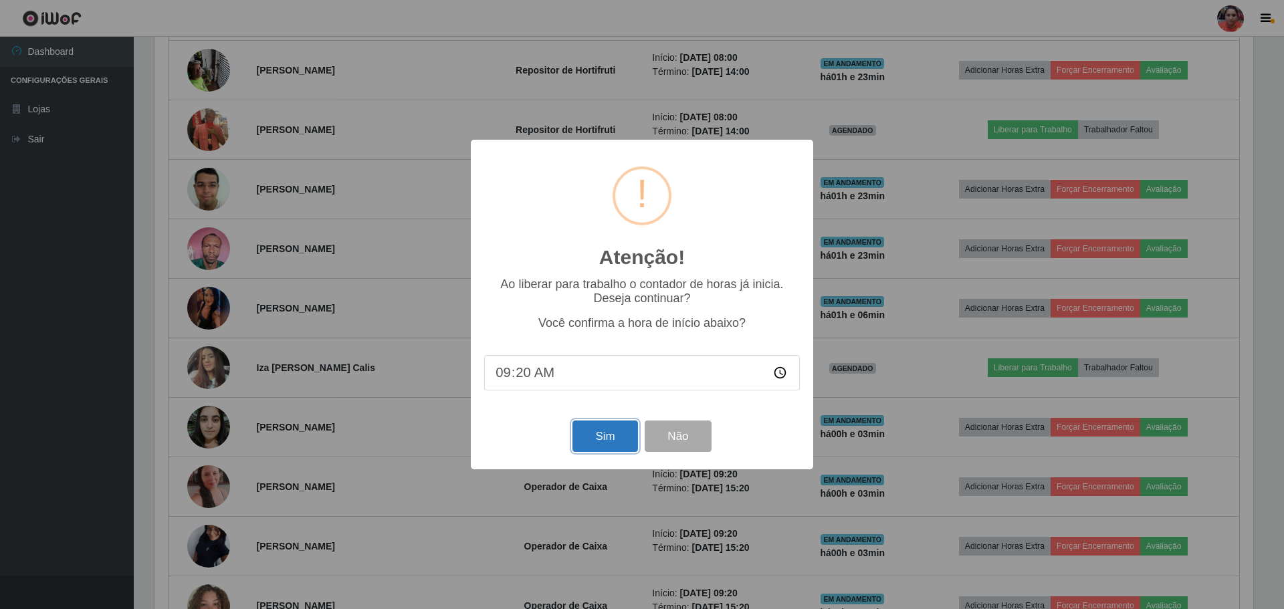
click at [616, 434] on button "Sim" at bounding box center [604, 436] width 65 height 31
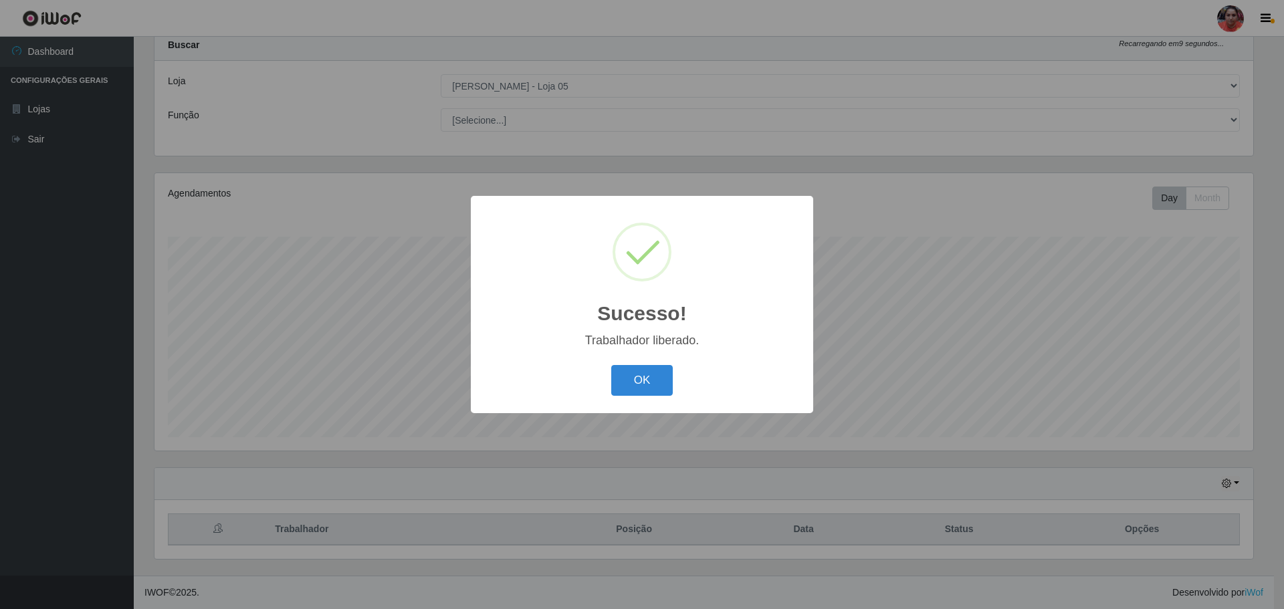
drag, startPoint x: 668, startPoint y: 370, endPoint x: 370, endPoint y: 275, distance: 312.8
click at [659, 370] on button "OK" at bounding box center [642, 380] width 62 height 31
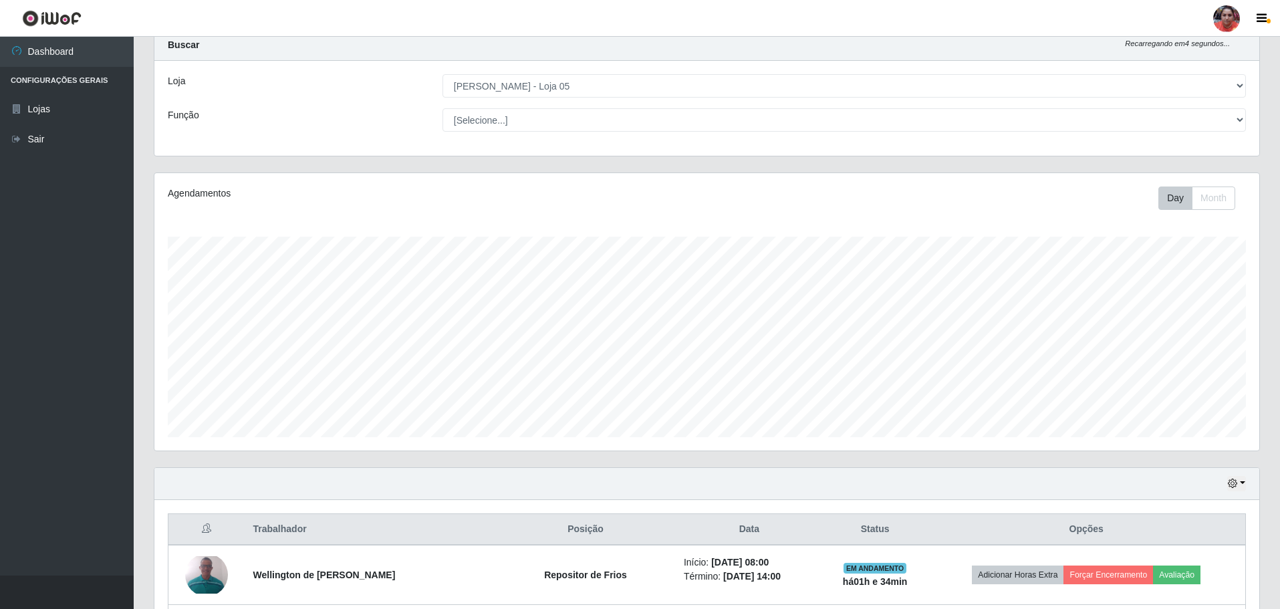
click at [189, 49] on strong "Buscar" at bounding box center [183, 44] width 31 height 11
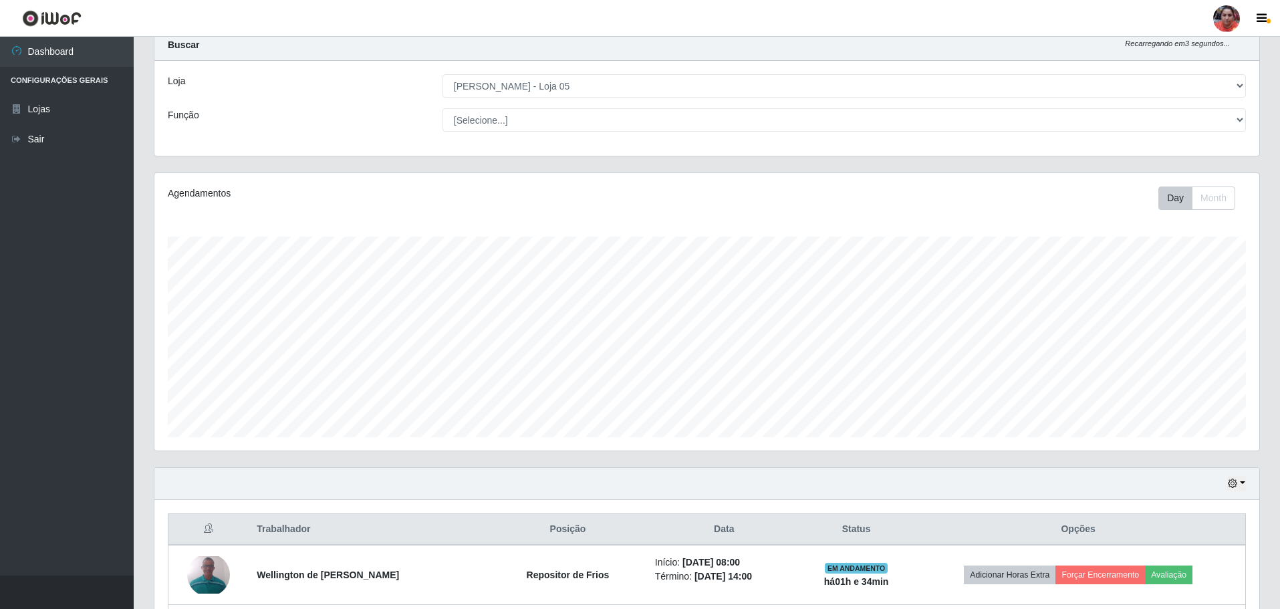
click at [191, 47] on strong "Buscar" at bounding box center [183, 44] width 31 height 11
click at [193, 80] on div "Loja" at bounding box center [295, 85] width 275 height 23
click at [181, 117] on label "Função" at bounding box center [183, 115] width 31 height 14
click at [443, 117] on select "[Selecione...] ASG ASG + ASG ++ Auxiliar de Depósito Auxiliar de Depósito + Aux…" at bounding box center [845, 119] width 804 height 23
click at [394, 82] on div "Loja" at bounding box center [295, 85] width 275 height 23
